Goal: Information Seeking & Learning: Learn about a topic

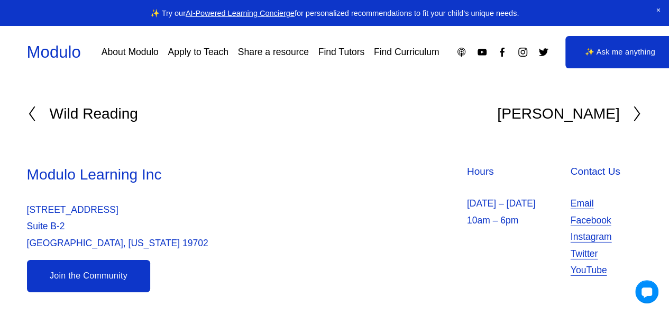
scroll to position [5598, 0]
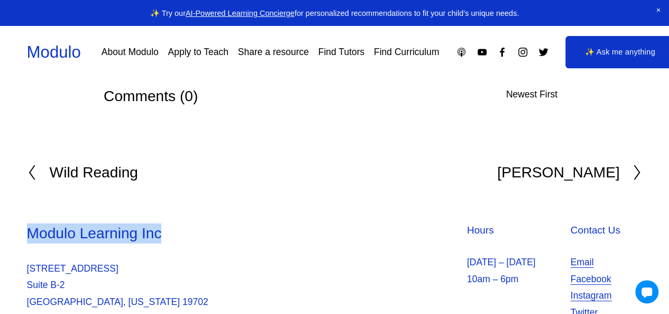
drag, startPoint x: 181, startPoint y: 171, endPoint x: 22, endPoint y: 175, distance: 158.8
click at [22, 223] on div "Modulo Learning Inc [STREET_ADDRESS][US_STATE] Hours [DATE] – [DATE] 10am – 6pm…" at bounding box center [334, 287] width 669 height 128
copy h3 "Modulo Learning Inc"
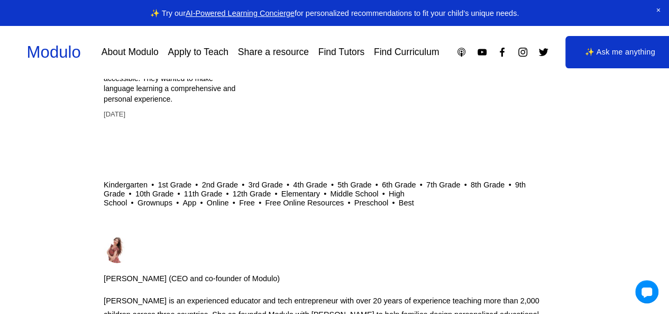
scroll to position [5280, 0]
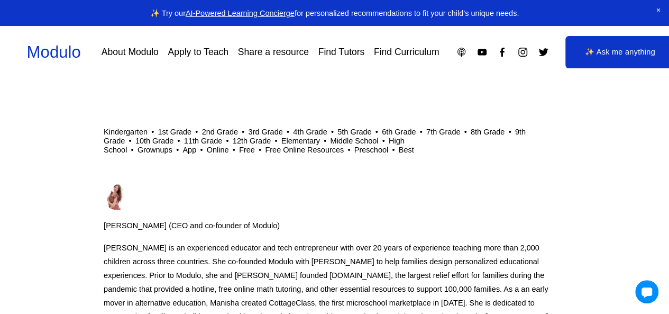
drag, startPoint x: 99, startPoint y: 178, endPoint x: 278, endPoint y: 178, distance: 178.8
copy span "[PERSON_NAME] (CEO and co-founder of Modulo)"
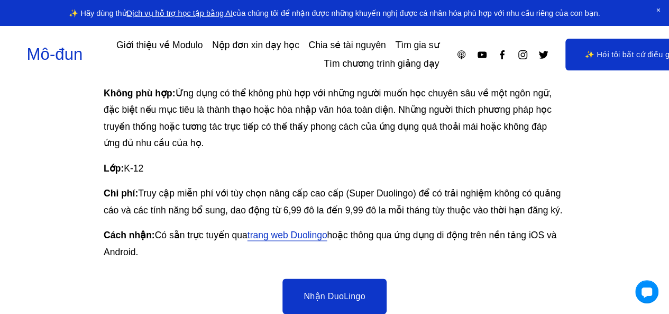
scroll to position [2487, 0]
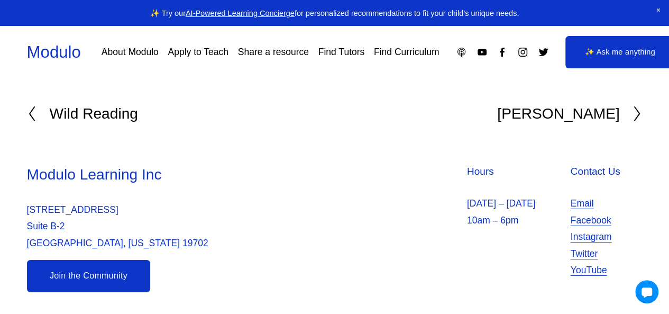
scroll to position [5598, 0]
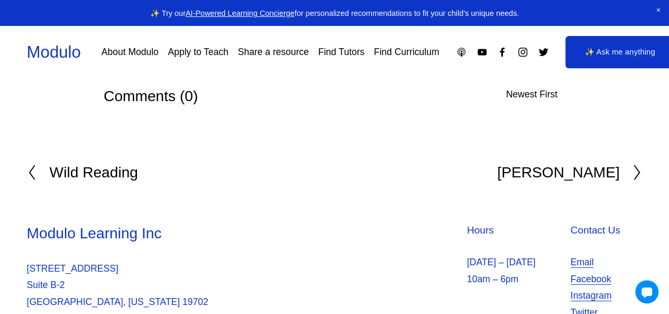
click at [286, 260] on p "[STREET_ADDRESS][US_STATE]" at bounding box center [179, 285] width 305 height 50
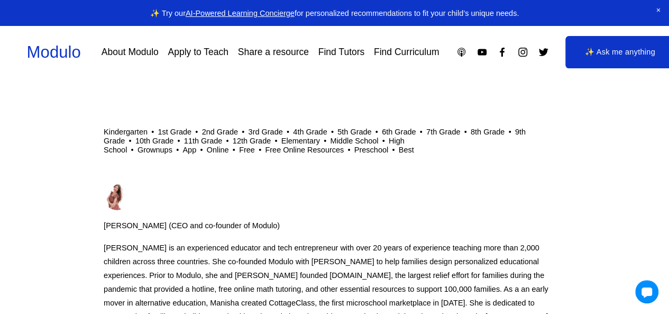
scroll to position [5333, 0]
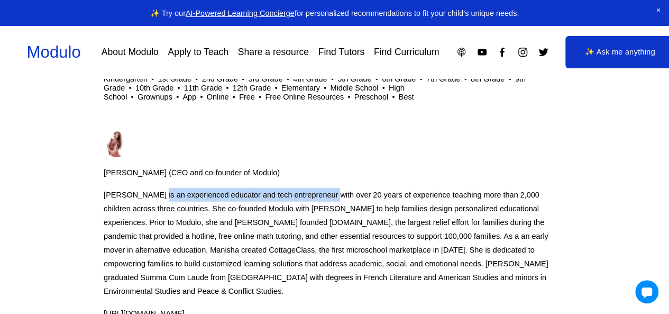
drag, startPoint x: 159, startPoint y: 147, endPoint x: 330, endPoint y: 150, distance: 170.9
click at [330, 188] on p "[PERSON_NAME] is an experienced educator and tech entrepreneur with over 20 yea…" at bounding box center [335, 243] width 462 height 111
copy p "is an experienced educator and tech entrepreneur"
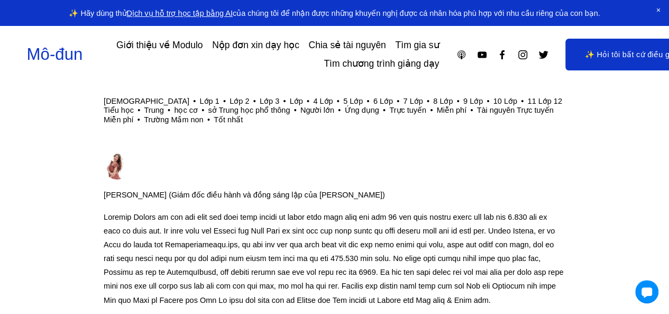
scroll to position [6030, 0]
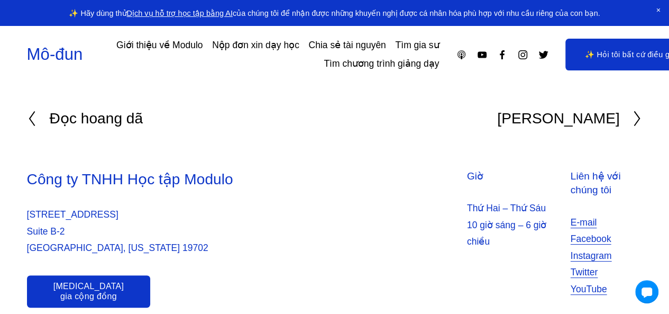
click at [336, 230] on div "Công ty TNHH Học tập Modulo [STREET_ADDRESS][US_STATE] Giờ Thứ Hai – Thứ [DATE]…" at bounding box center [334, 238] width 669 height 138
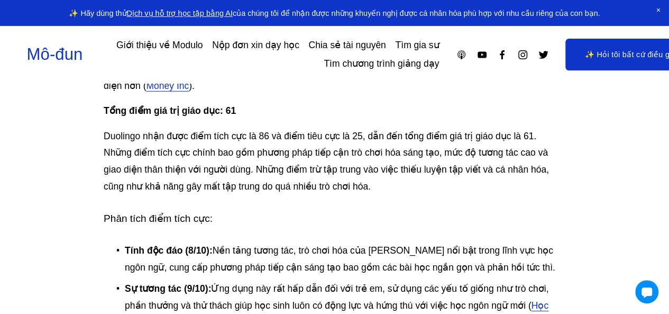
scroll to position [1269, 0]
